Goal: Task Accomplishment & Management: Use online tool/utility

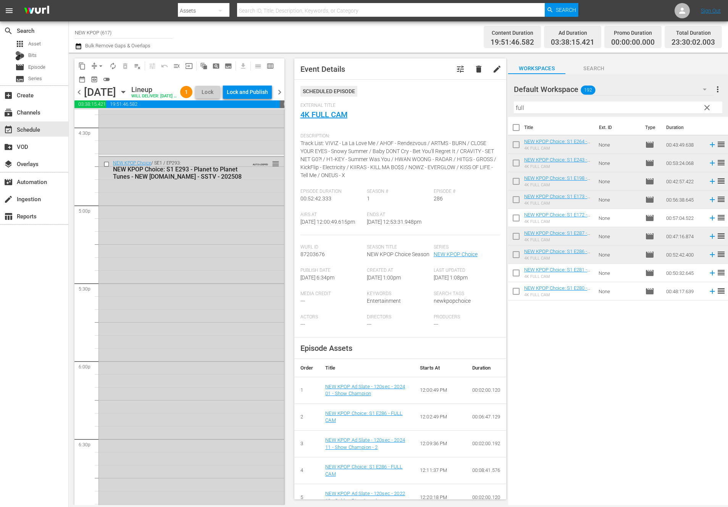
scroll to position [3163, 0]
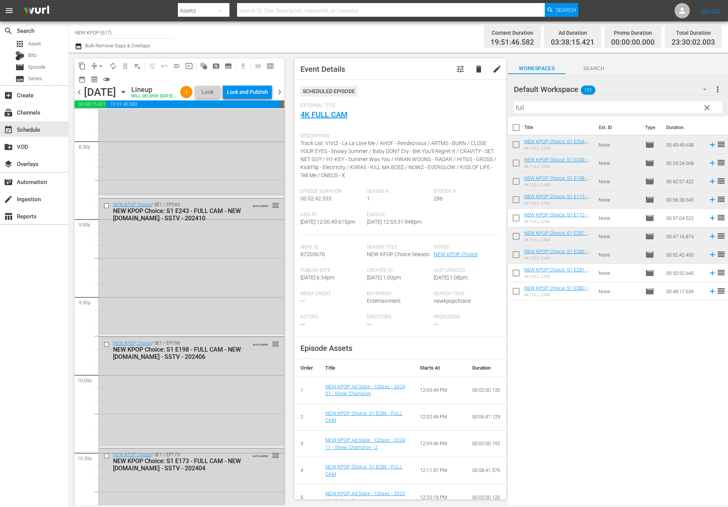
click at [274, 86] on div "chevron_left Monday, October 6th October 6th Lineup WILL DELIVER: 10/5 @ 5p (lo…" at bounding box center [179, 93] width 210 height 15
click at [267, 89] on div "Lock and Publish" at bounding box center [247, 92] width 41 height 14
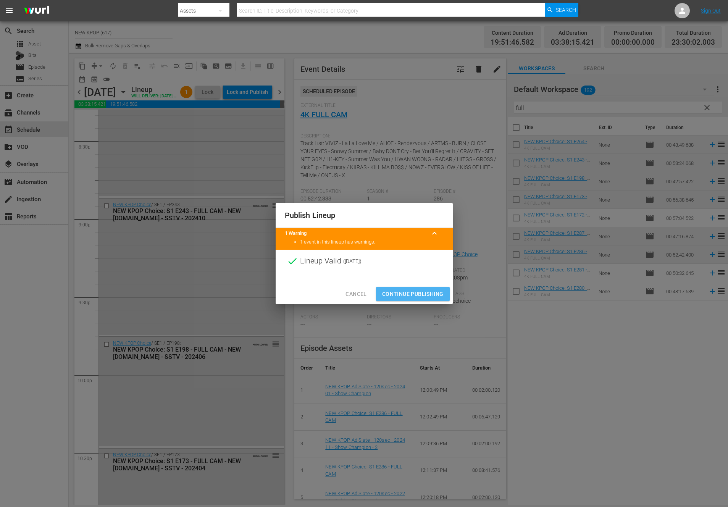
click at [423, 291] on span "Continue Publishing" at bounding box center [413, 295] width 62 height 10
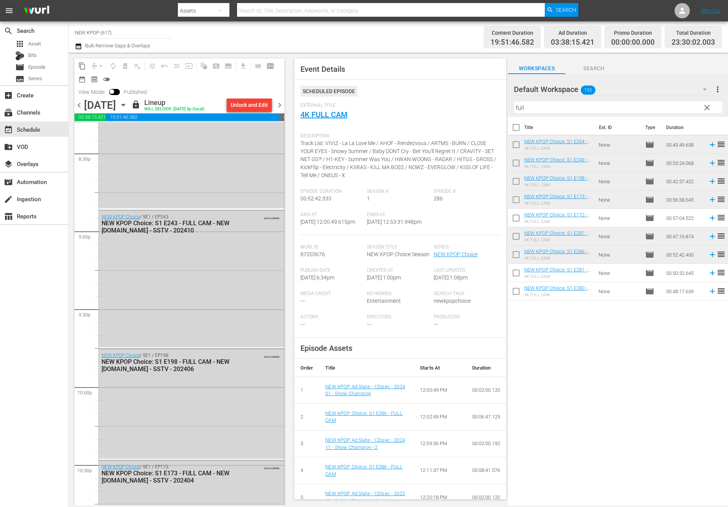
scroll to position [3389, 0]
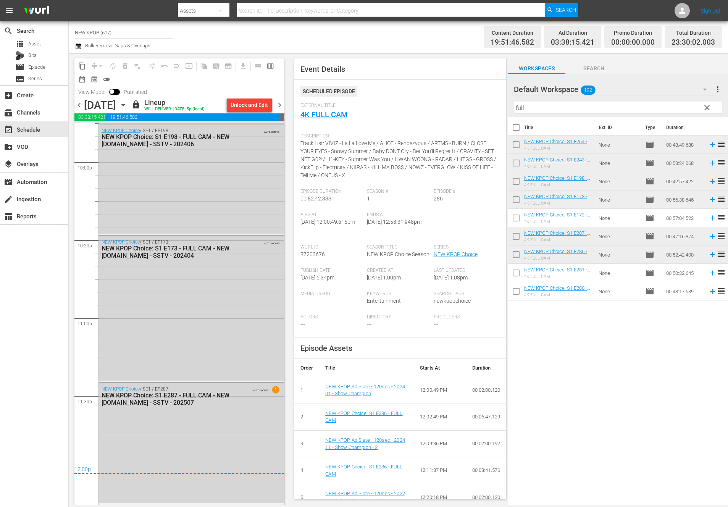
click at [275, 107] on span "chevron_right" at bounding box center [280, 105] width 10 height 10
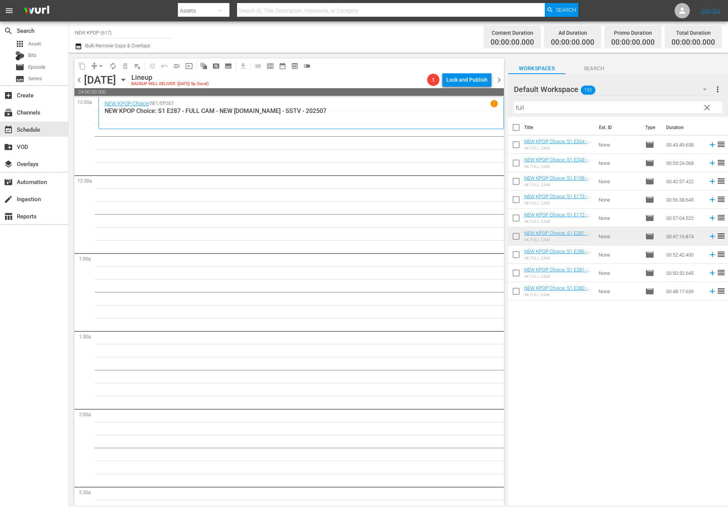
click at [711, 112] on span "clear" at bounding box center [707, 107] width 9 height 9
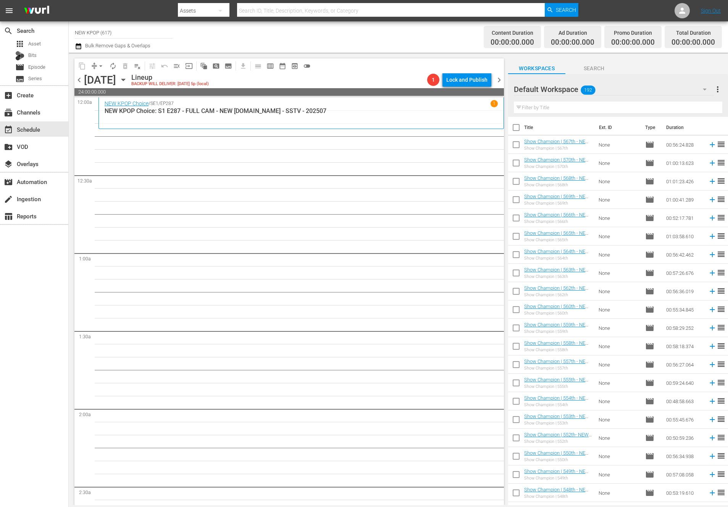
click at [657, 101] on div "Filter by Title" at bounding box center [618, 108] width 209 height 18
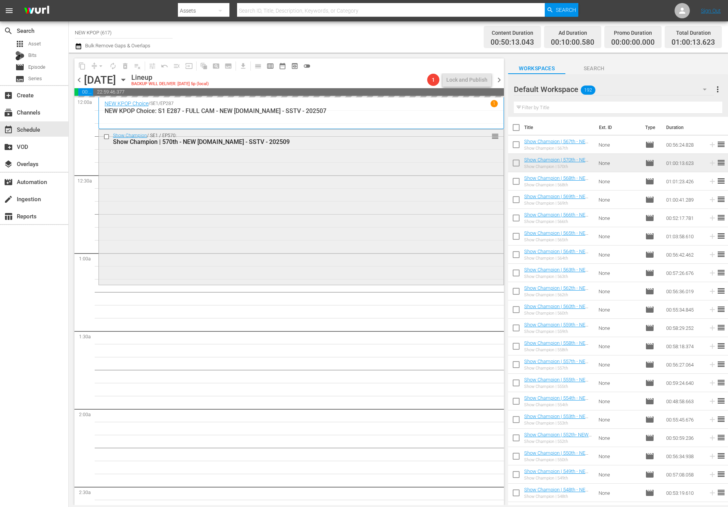
click at [363, 246] on div "Show Champion / SE1 / EP570: Show Champion | 570th - NEW K.ID - SSTV - 202509 r…" at bounding box center [301, 206] width 405 height 154
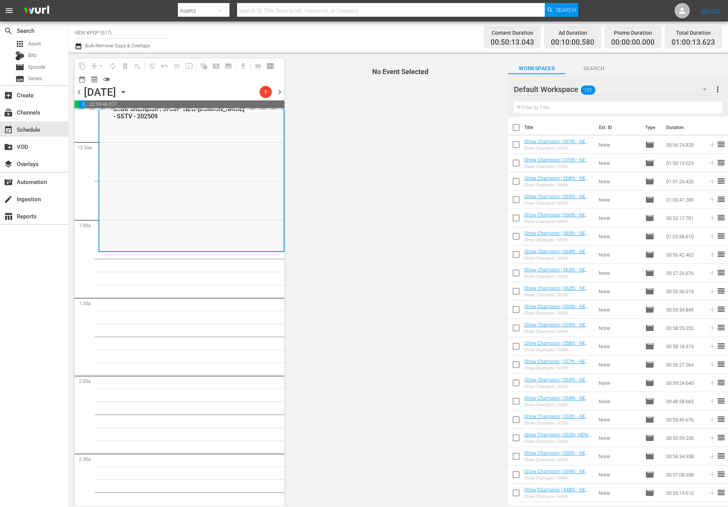
scroll to position [45, 0]
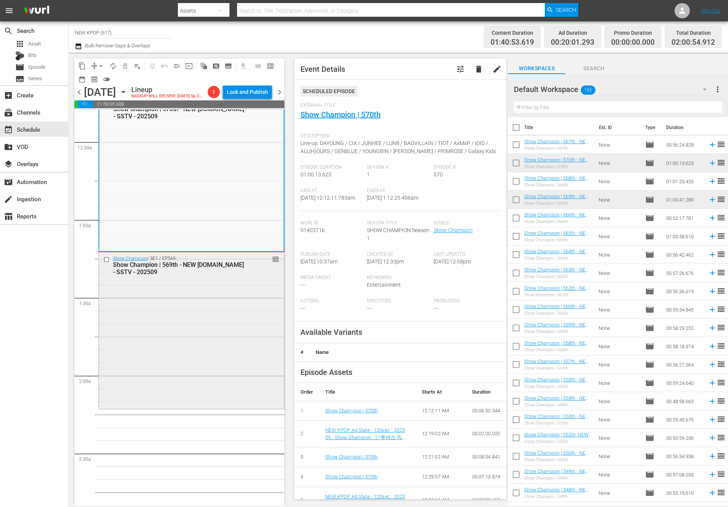
click at [251, 286] on div "Show Champion / SE1 / EP569: Show Champion | 569th - NEW K.ID - SSTV - 202509 r…" at bounding box center [191, 329] width 185 height 155
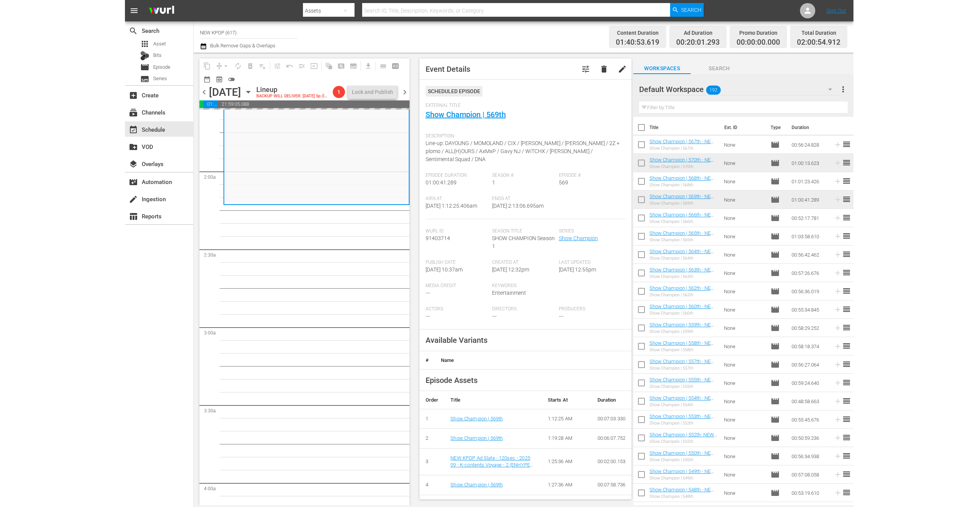
scroll to position [310, 0]
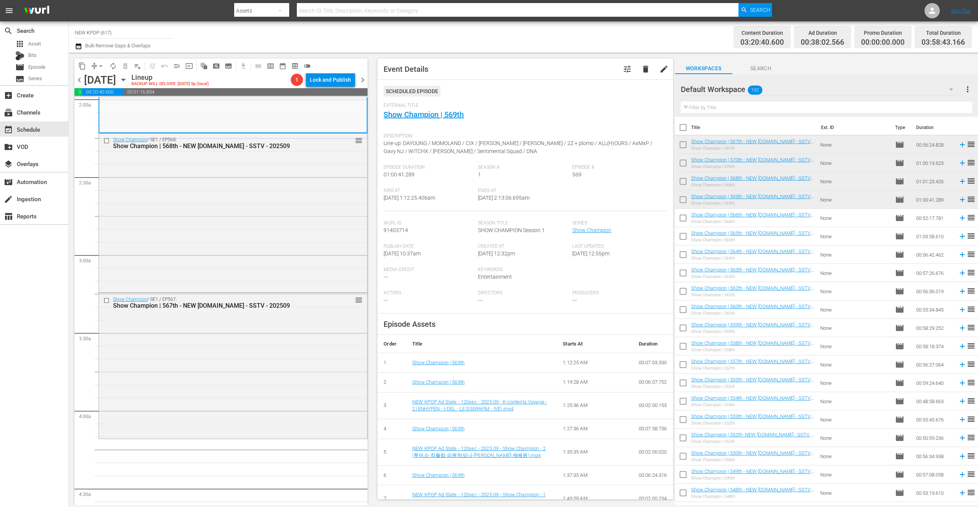
drag, startPoint x: 575, startPoint y: 141, endPoint x: 41, endPoint y: 18, distance: 547.8
